Goal: Find specific page/section: Find specific page/section

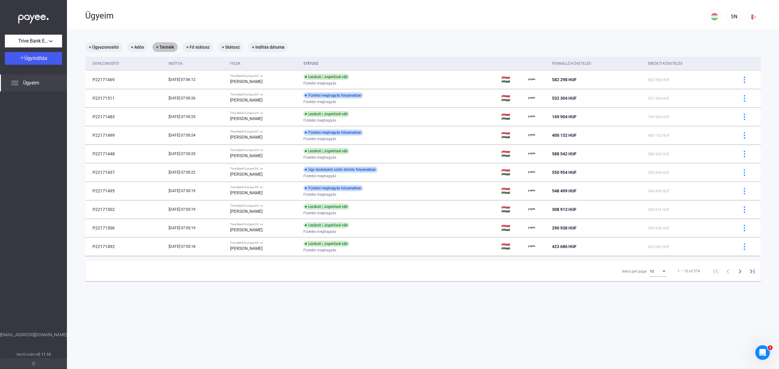
click at [170, 47] on mat-chip "+ Termék" at bounding box center [164, 47] width 25 height 10
click at [207, 70] on button "Válasszon terméket..." at bounding box center [202, 65] width 91 height 13
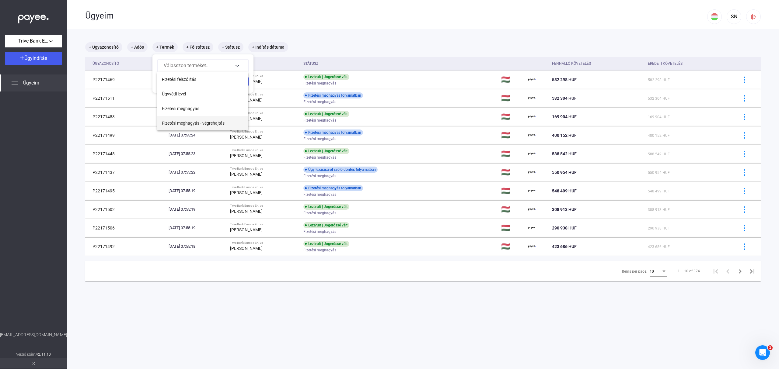
click at [206, 122] on span "Fizetési meghagyás - végrehajtás" at bounding box center [193, 123] width 63 height 7
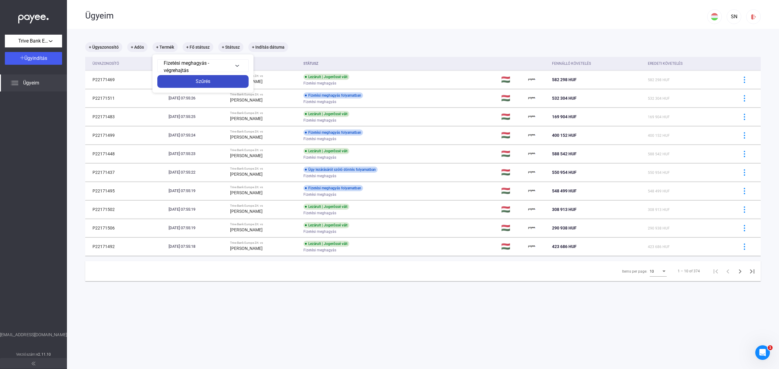
click at [215, 87] on button "Szűrés" at bounding box center [202, 81] width 91 height 13
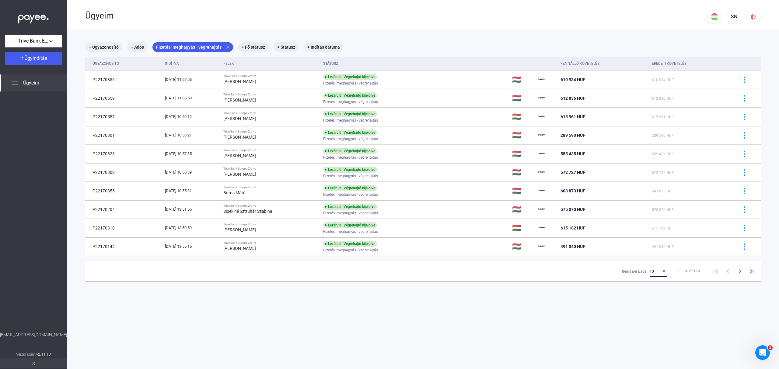
click at [663, 272] on div "Items per page:" at bounding box center [664, 272] width 3 height 2
click at [653, 282] on span "25" at bounding box center [652, 283] width 17 height 7
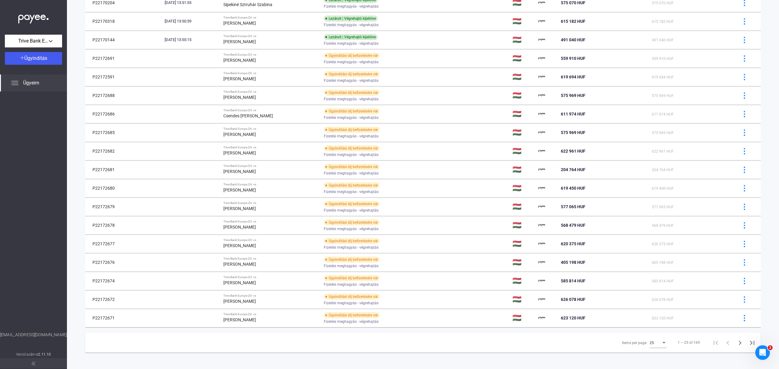
scroll to position [211, 0]
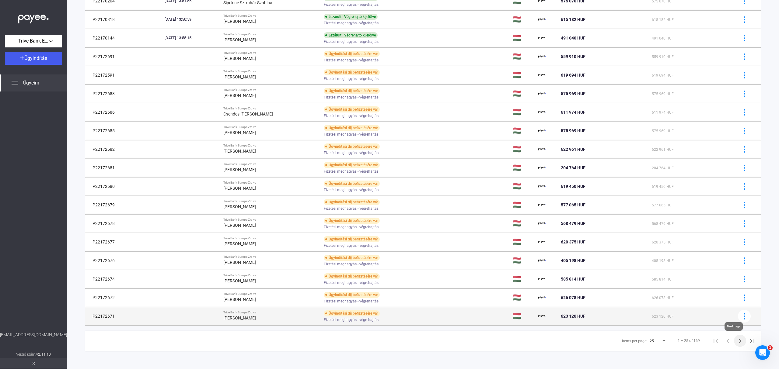
click at [734, 342] on div "+ Ügyazonosító + Adós Fizetési meghagyás - végrehajtás close + Fő státusz + Stá…" at bounding box center [423, 93] width 676 height 518
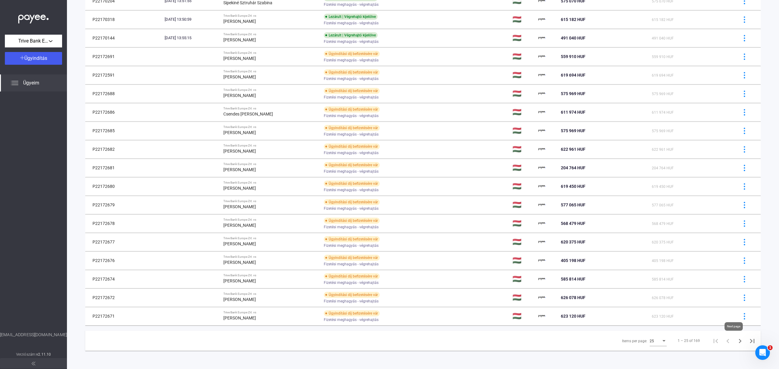
click at [736, 342] on icon "Next page" at bounding box center [740, 341] width 9 height 9
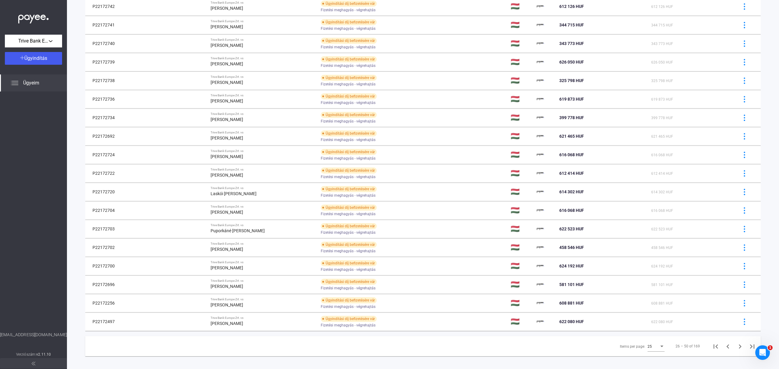
scroll to position [211, 0]
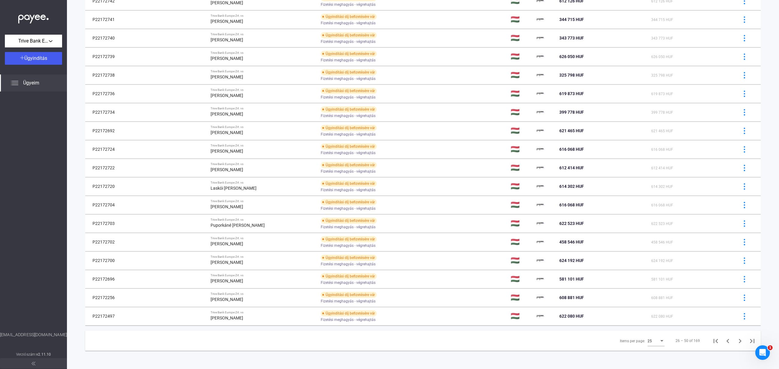
click at [37, 79] on span "Ügyeim" at bounding box center [31, 82] width 16 height 7
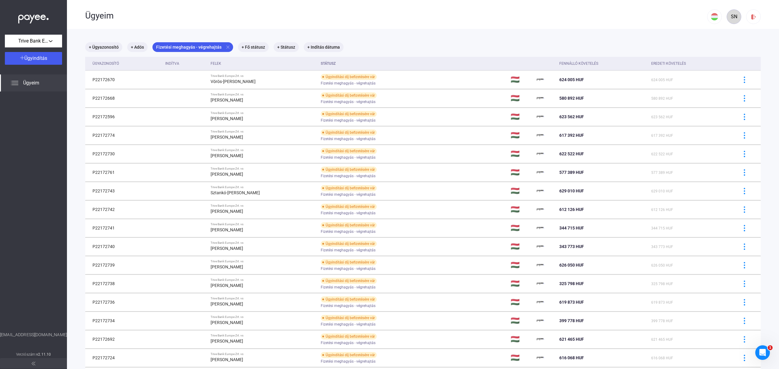
scroll to position [21, 0]
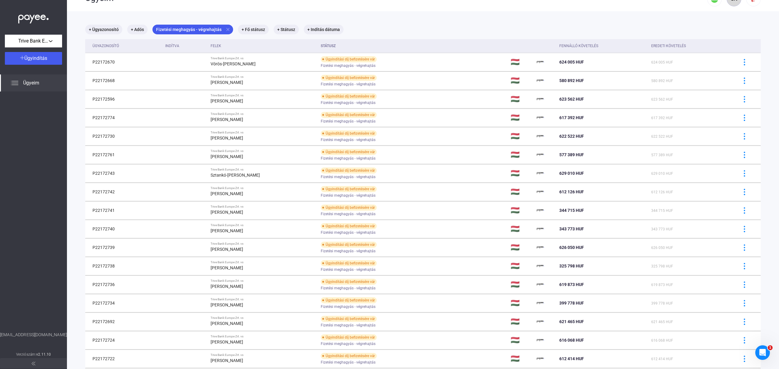
click at [732, 14] on app-cases "Ügyeim SN + Ügyazonosító + Adós Fizetési meghagyás - végrehajtás close + Fő stá…" at bounding box center [423, 271] width 712 height 578
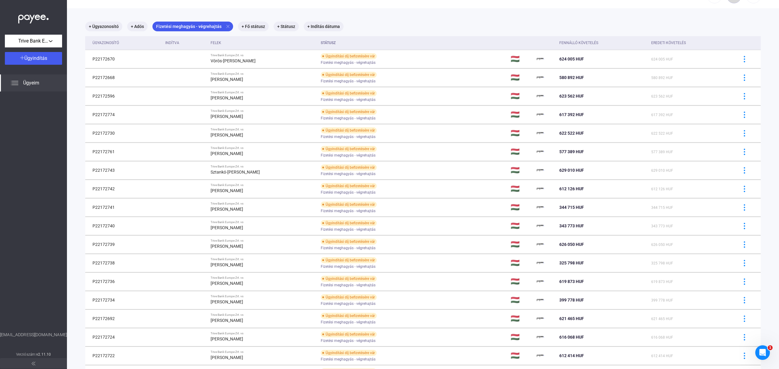
scroll to position [0, 0]
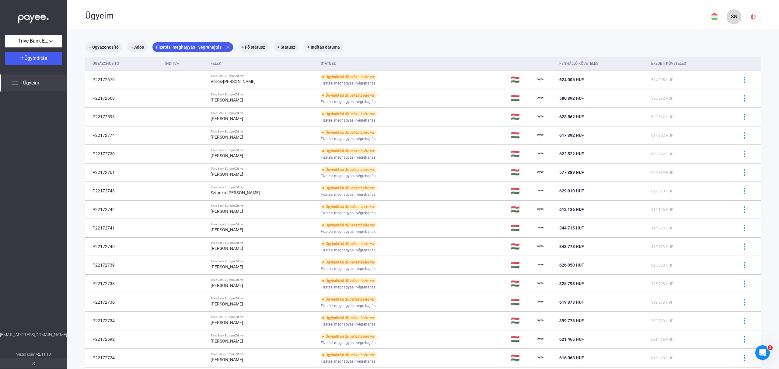
click at [732, 13] on div "SN" at bounding box center [734, 16] width 10 height 7
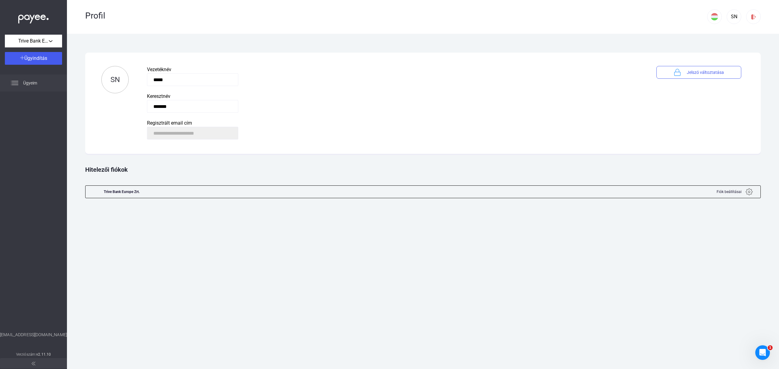
click at [33, 85] on span "Ügyeim" at bounding box center [30, 82] width 14 height 7
